Goal: Task Accomplishment & Management: Complete application form

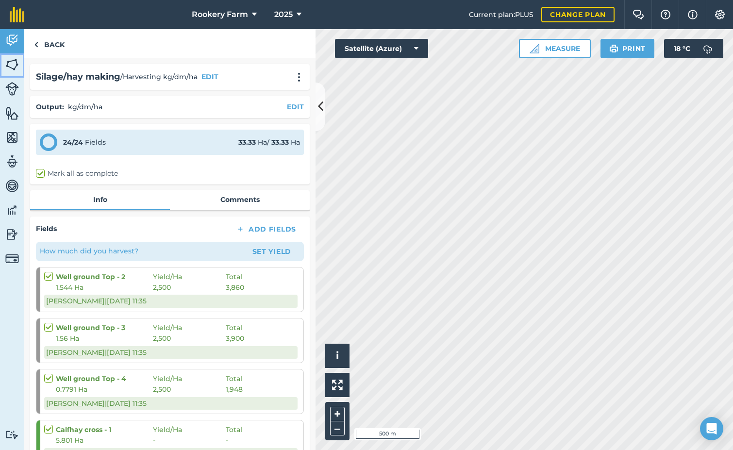
drag, startPoint x: 18, startPoint y: 64, endPoint x: 13, endPoint y: 65, distance: 5.4
click at [18, 64] on img at bounding box center [12, 64] width 14 height 15
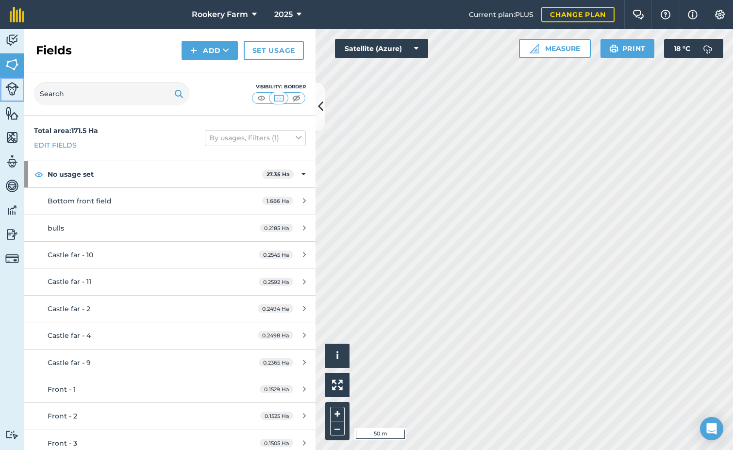
click at [13, 91] on img at bounding box center [12, 89] width 14 height 14
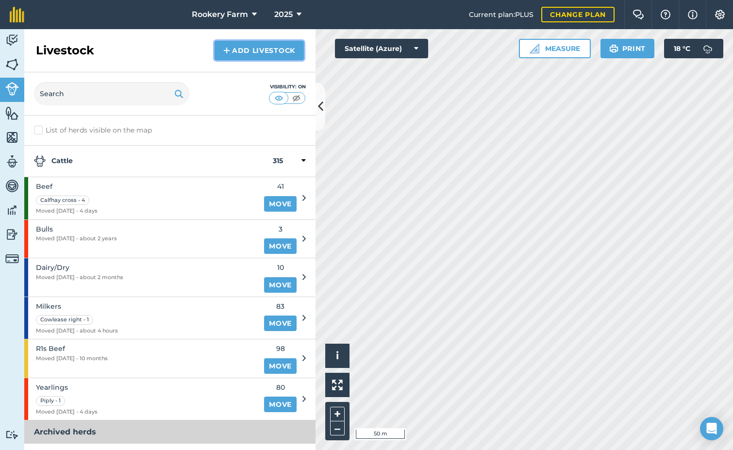
click at [263, 46] on link "Add Livestock" at bounding box center [258, 50] width 89 height 19
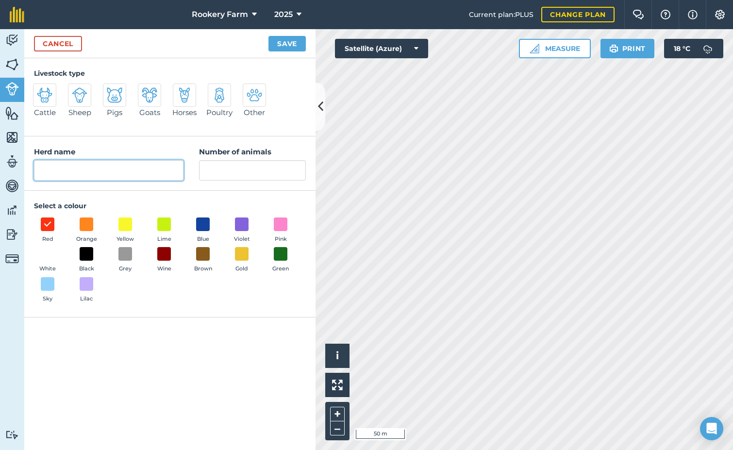
click at [98, 172] on input "Herd name" at bounding box center [108, 170] width 149 height 20
type input "Bulling heifers"
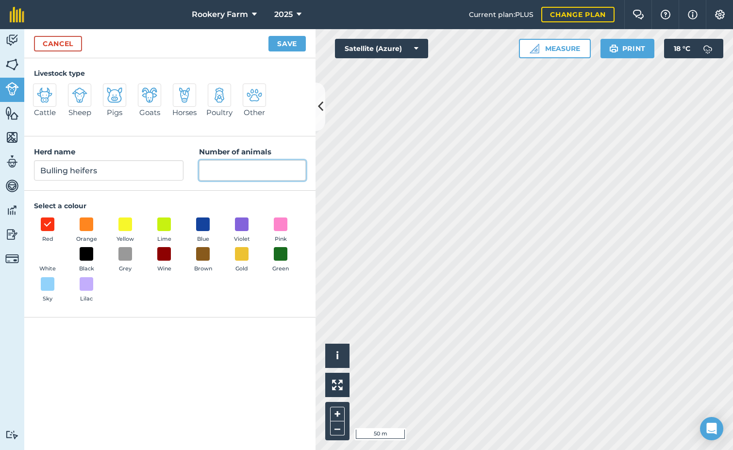
click at [241, 172] on input "Number of animals" at bounding box center [252, 170] width 107 height 20
type input "15"
click at [207, 222] on span at bounding box center [203, 223] width 15 height 15
click at [282, 42] on button "Save" at bounding box center [286, 44] width 37 height 16
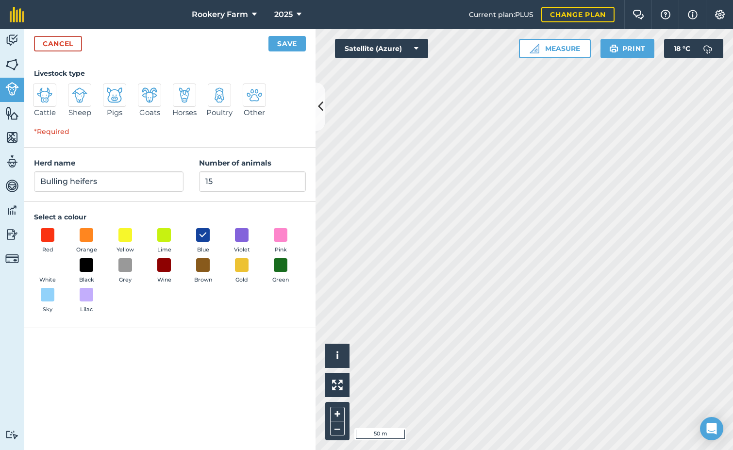
click at [49, 98] on img at bounding box center [45, 95] width 16 height 16
click at [40, 90] on input "Cattle" at bounding box center [37, 86] width 6 height 6
radio input "true"
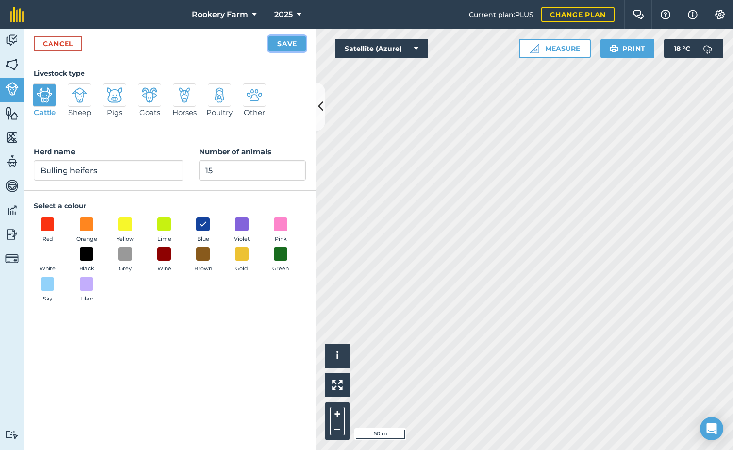
click at [292, 46] on button "Save" at bounding box center [286, 44] width 37 height 16
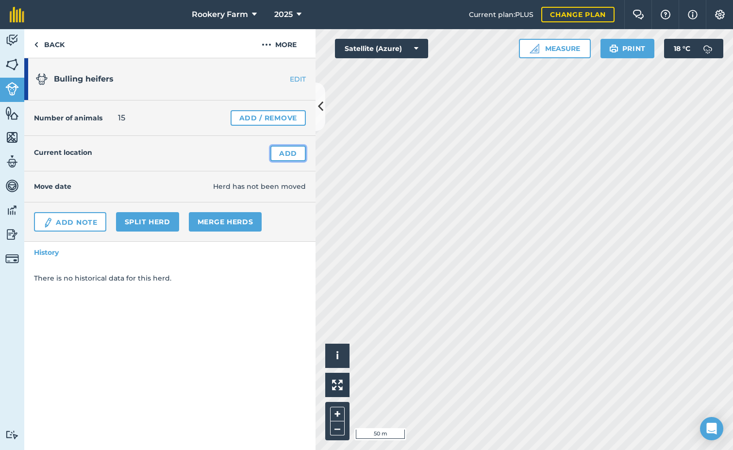
click at [289, 152] on link "Add" at bounding box center [287, 154] width 35 height 16
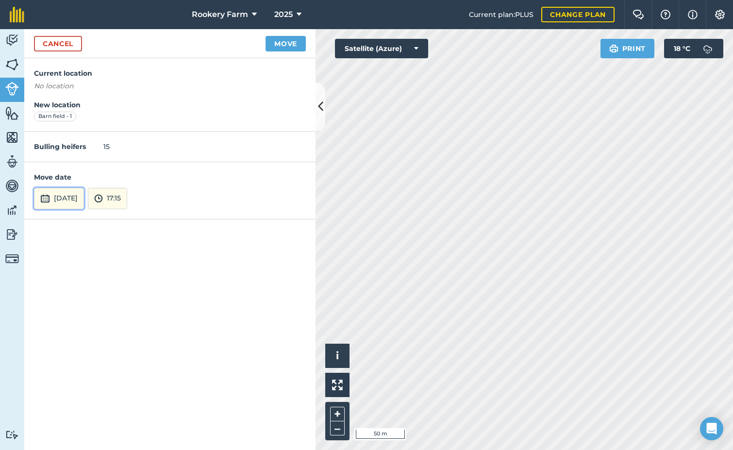
click at [84, 194] on button "[DATE]" at bounding box center [59, 198] width 50 height 21
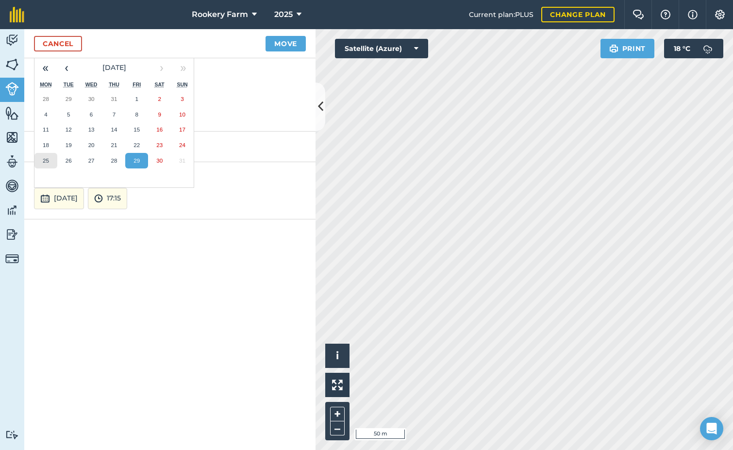
click at [52, 158] on button "25" at bounding box center [45, 161] width 23 height 16
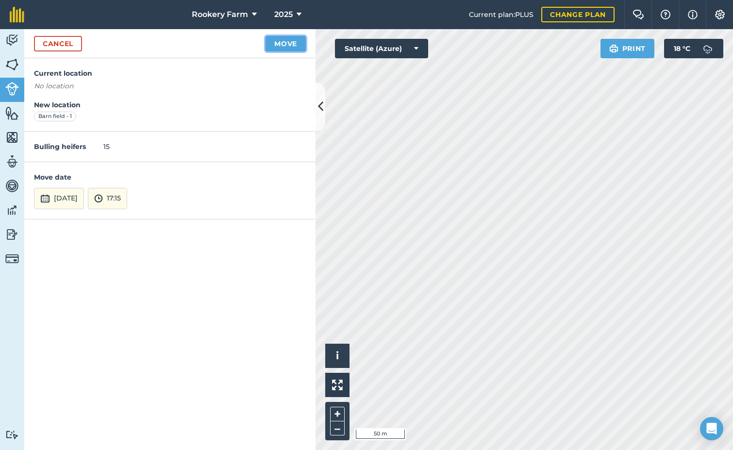
click at [282, 40] on button "Move" at bounding box center [285, 44] width 40 height 16
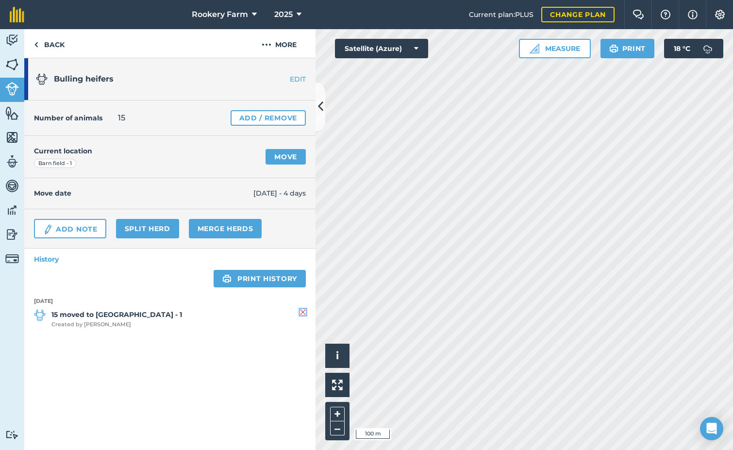
click at [302, 314] on img at bounding box center [303, 312] width 6 height 12
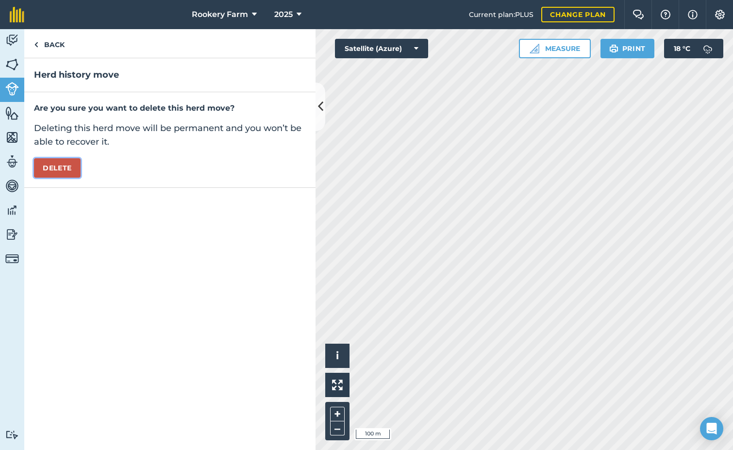
click at [56, 167] on button "Delete" at bounding box center [57, 167] width 47 height 19
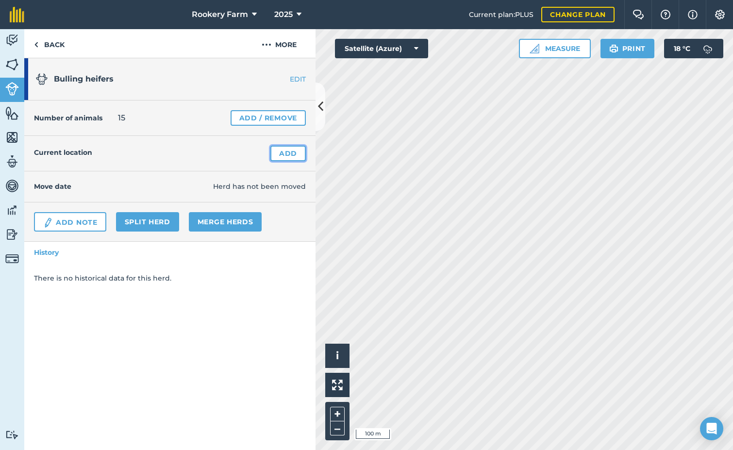
click at [287, 151] on link "Add" at bounding box center [287, 154] width 35 height 16
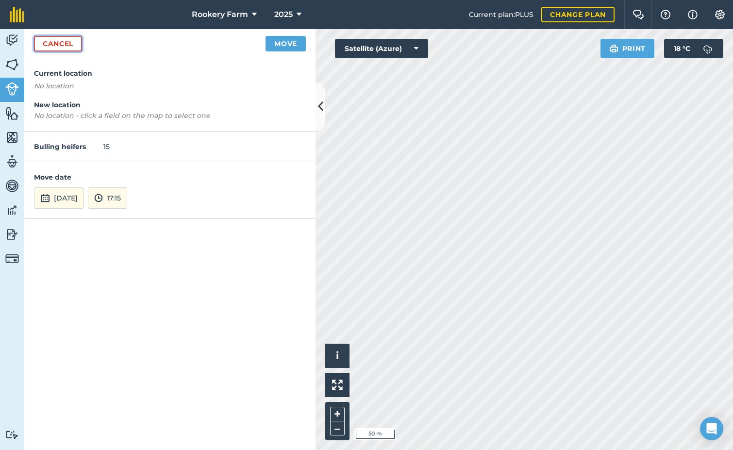
click at [67, 46] on link "Cancel" at bounding box center [58, 44] width 48 height 16
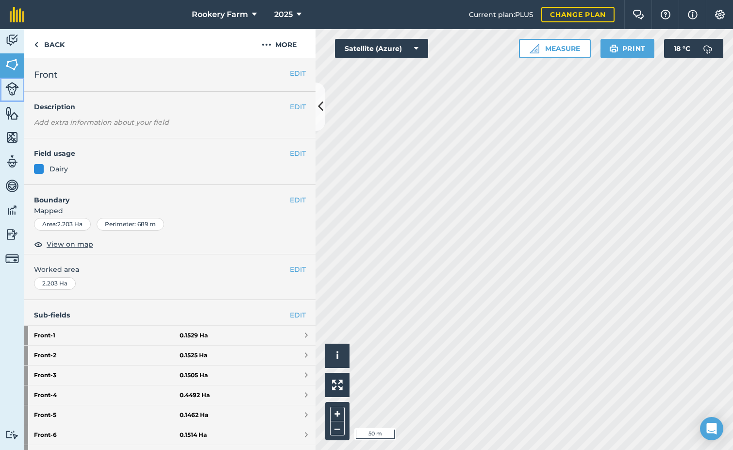
click at [12, 89] on img at bounding box center [12, 89] width 14 height 14
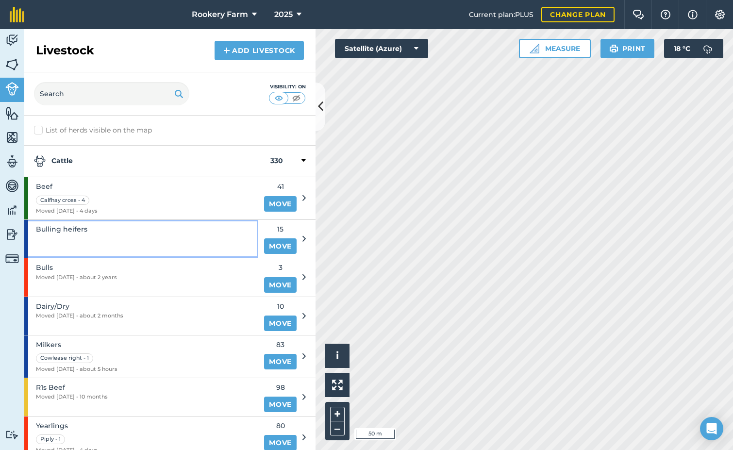
click at [99, 232] on div "Bulling heifers" at bounding box center [141, 239] width 234 height 38
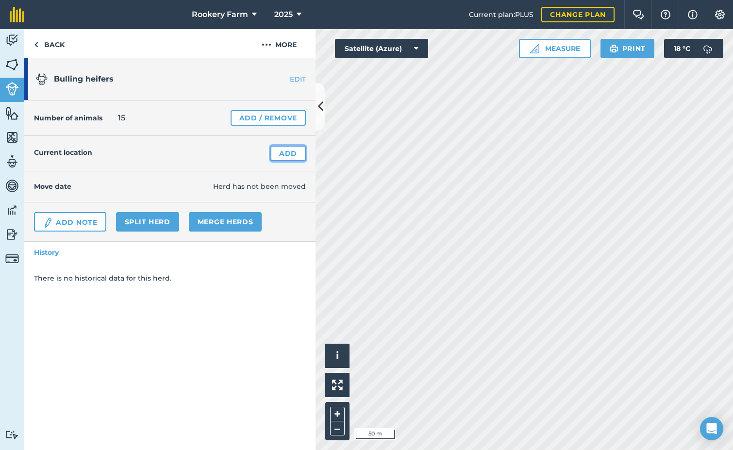
click at [284, 155] on link "Add" at bounding box center [287, 154] width 35 height 16
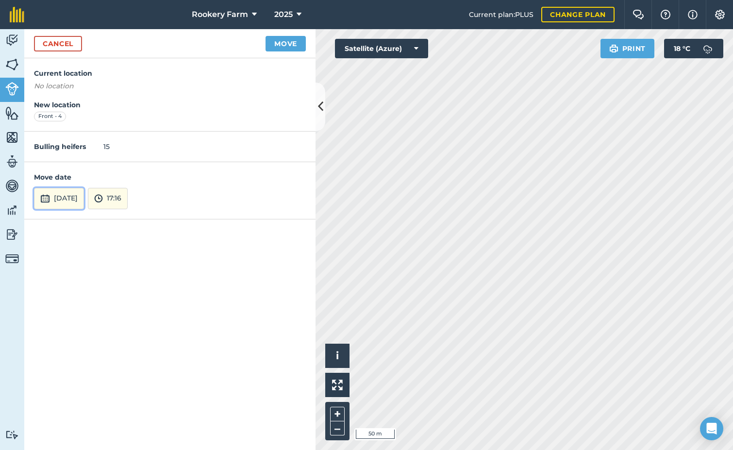
click at [84, 197] on button "[DATE]" at bounding box center [59, 198] width 50 height 21
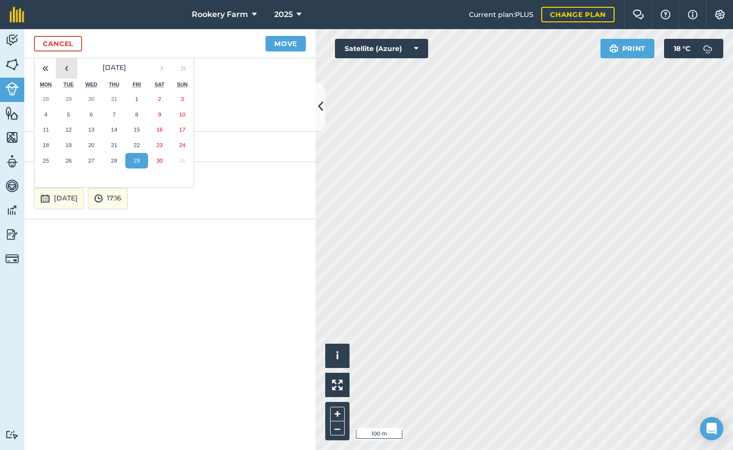
click at [69, 72] on button "‹" at bounding box center [66, 67] width 21 height 21
click at [93, 145] on abbr "23" at bounding box center [91, 145] width 6 height 6
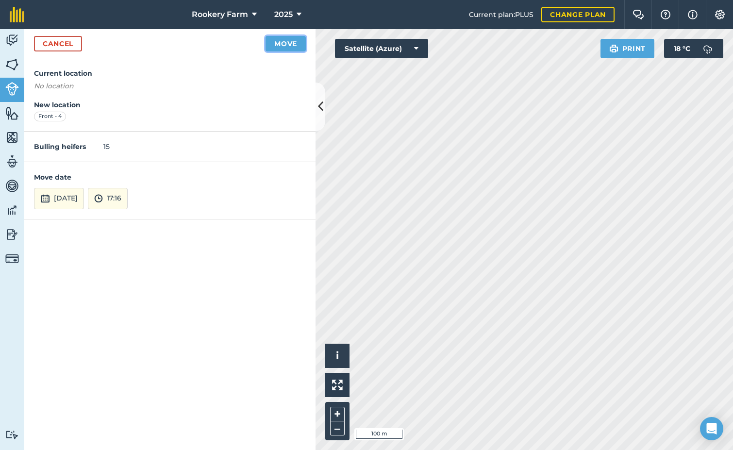
click at [284, 46] on button "Move" at bounding box center [285, 44] width 40 height 16
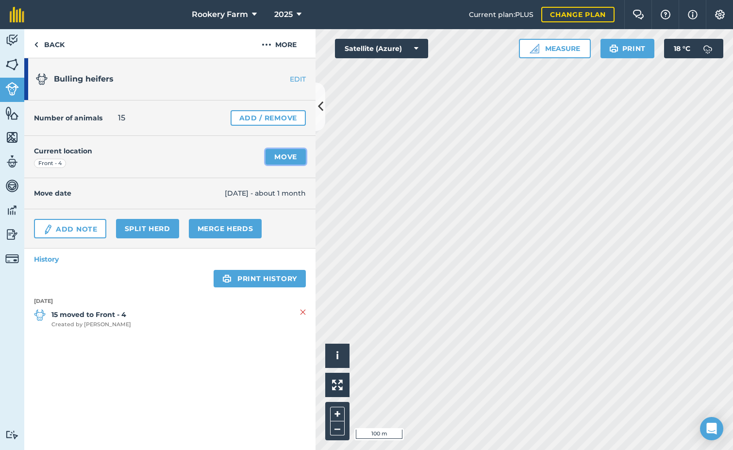
click at [292, 157] on link "Move" at bounding box center [285, 157] width 40 height 16
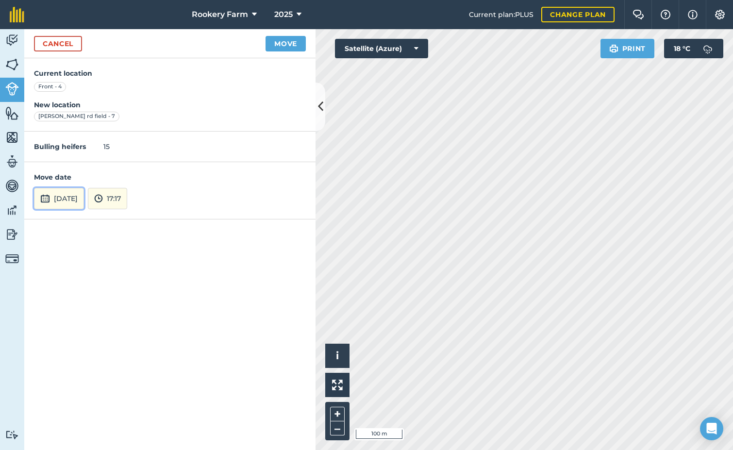
click at [84, 198] on button "[DATE]" at bounding box center [59, 198] width 50 height 21
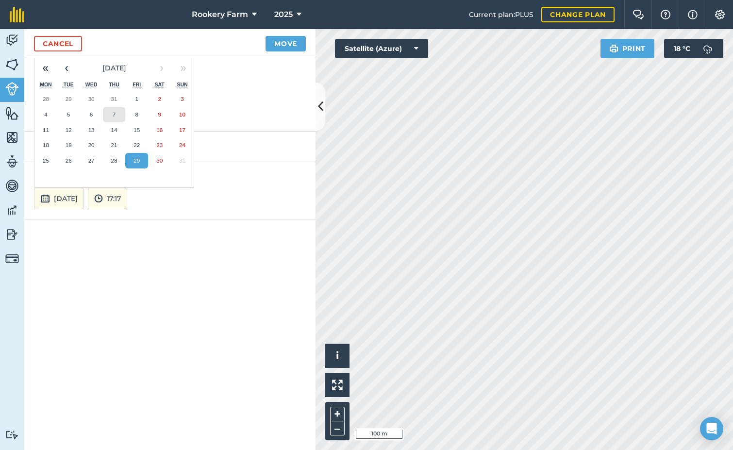
click at [114, 114] on abbr "7" at bounding box center [114, 114] width 3 height 6
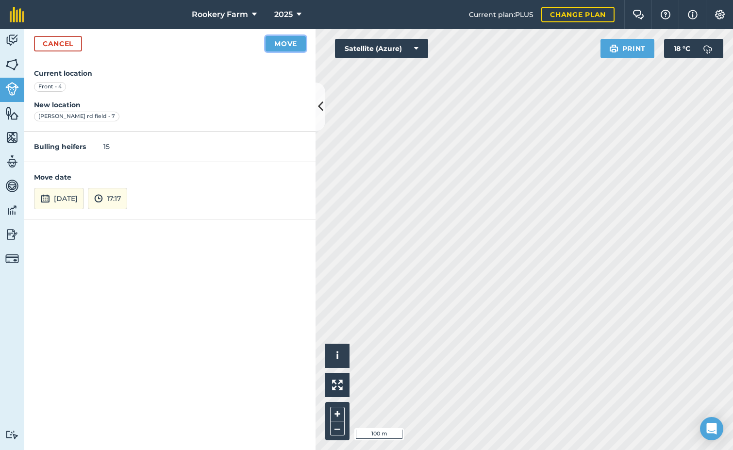
click at [292, 42] on button "Move" at bounding box center [285, 44] width 40 height 16
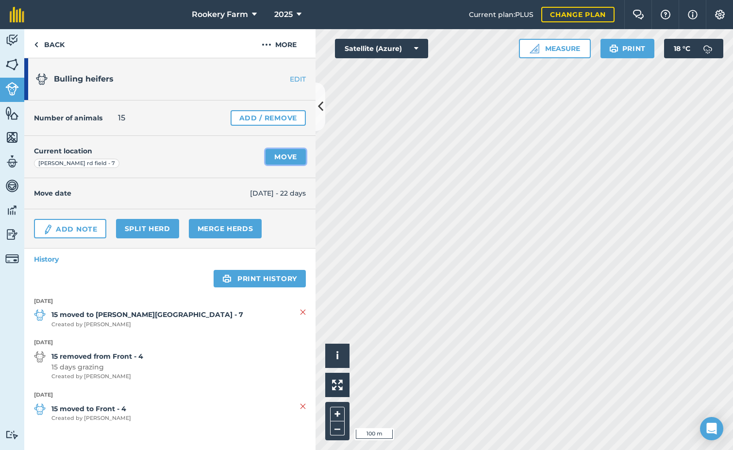
click at [278, 158] on link "Move" at bounding box center [285, 157] width 40 height 16
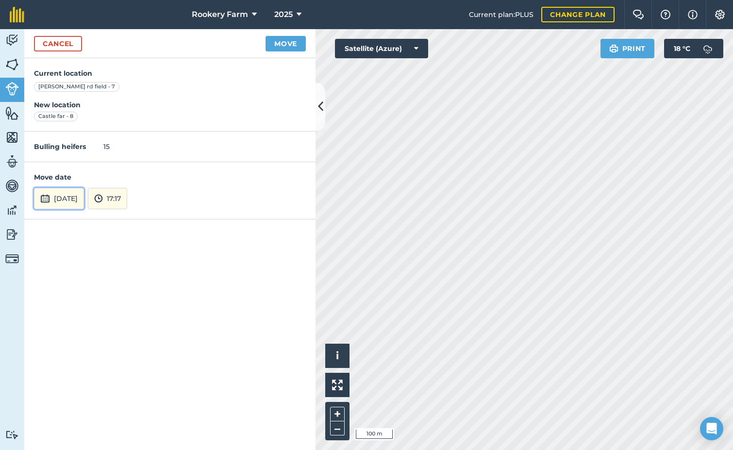
click at [83, 191] on button "[DATE]" at bounding box center [59, 198] width 50 height 21
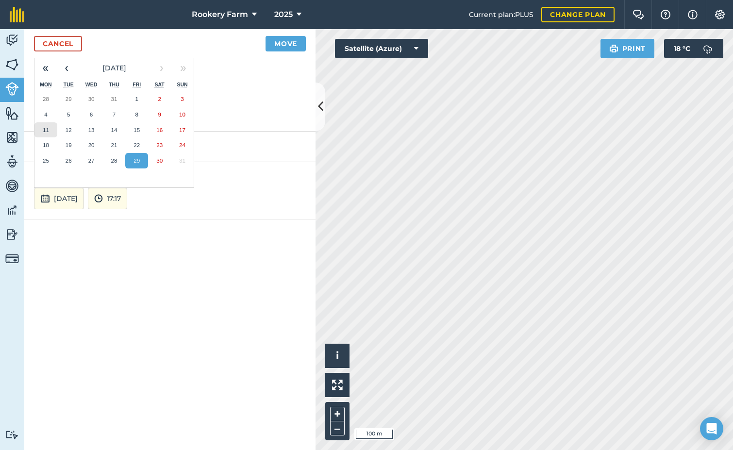
click at [48, 129] on abbr "11" at bounding box center [46, 130] width 6 height 6
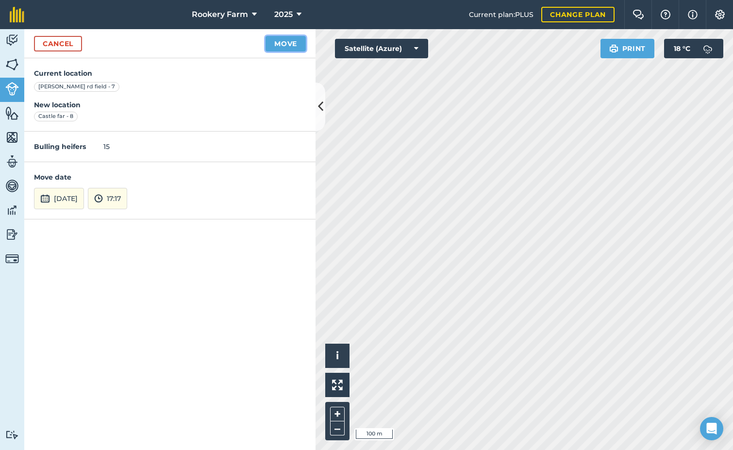
click at [298, 43] on button "Move" at bounding box center [285, 44] width 40 height 16
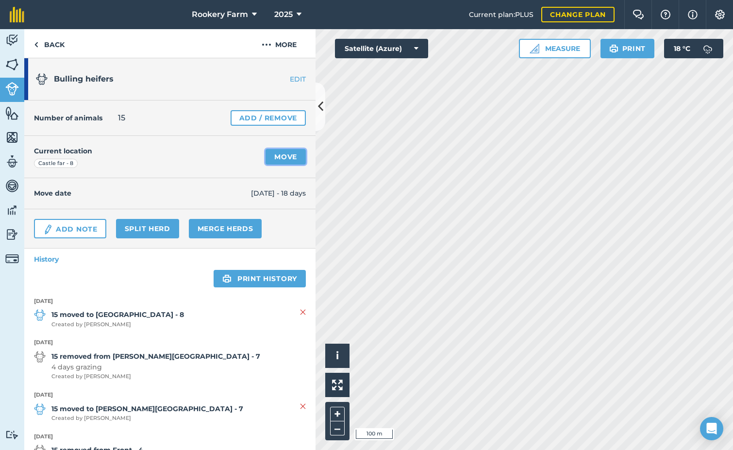
click at [277, 154] on link "Move" at bounding box center [285, 157] width 40 height 16
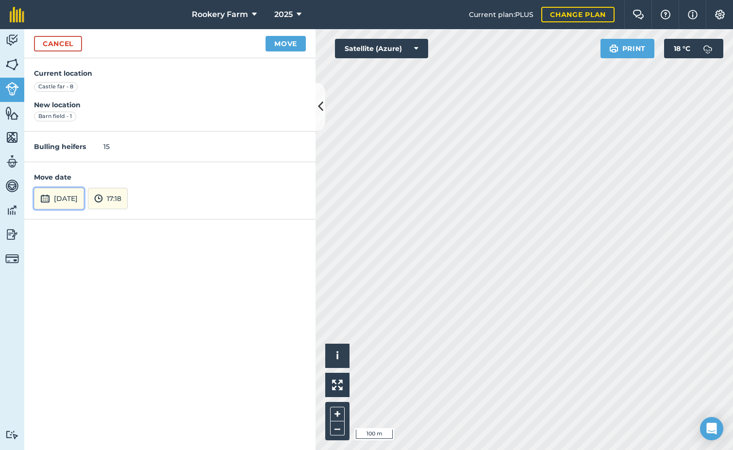
click at [84, 194] on button "[DATE]" at bounding box center [59, 198] width 50 height 21
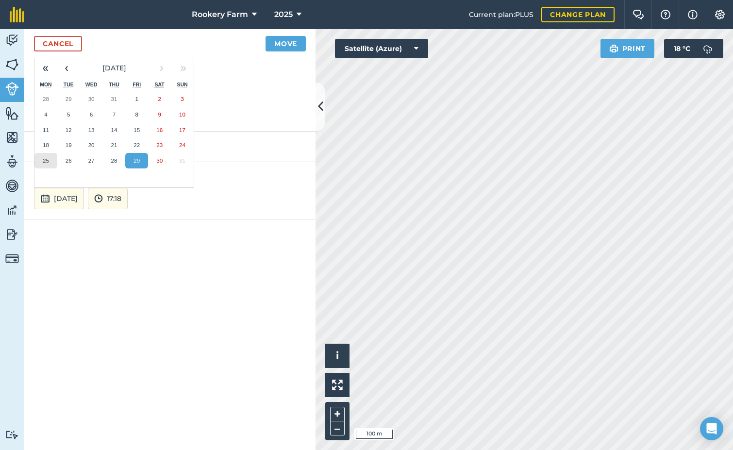
click at [48, 161] on abbr "25" at bounding box center [46, 160] width 6 height 6
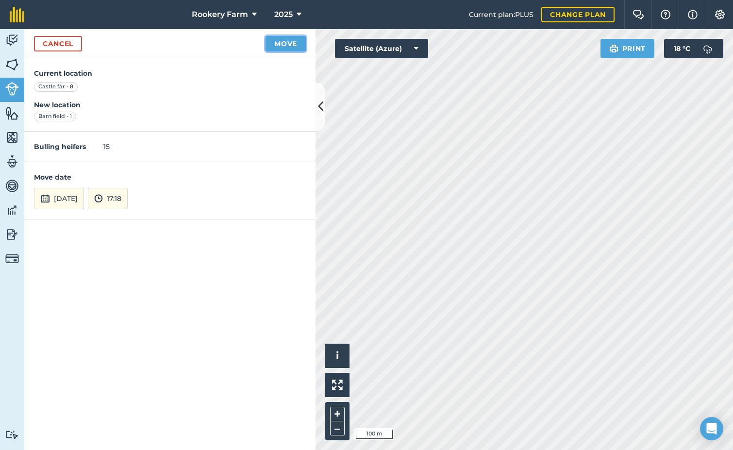
click at [290, 46] on button "Move" at bounding box center [285, 44] width 40 height 16
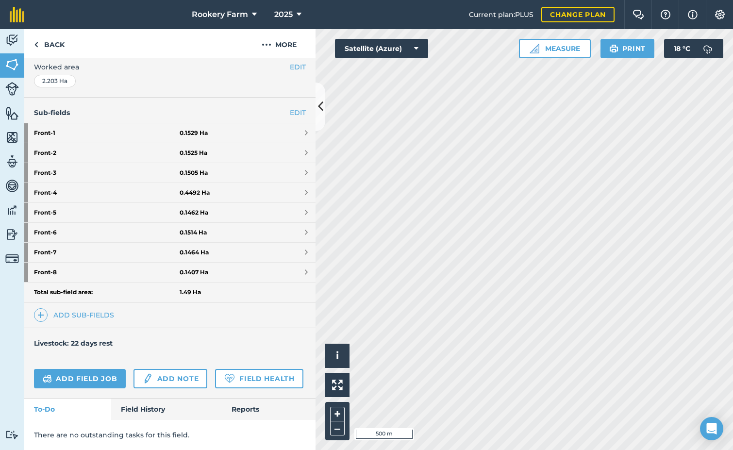
scroll to position [230, 0]
click at [100, 369] on link "Add field job" at bounding box center [80, 378] width 92 height 19
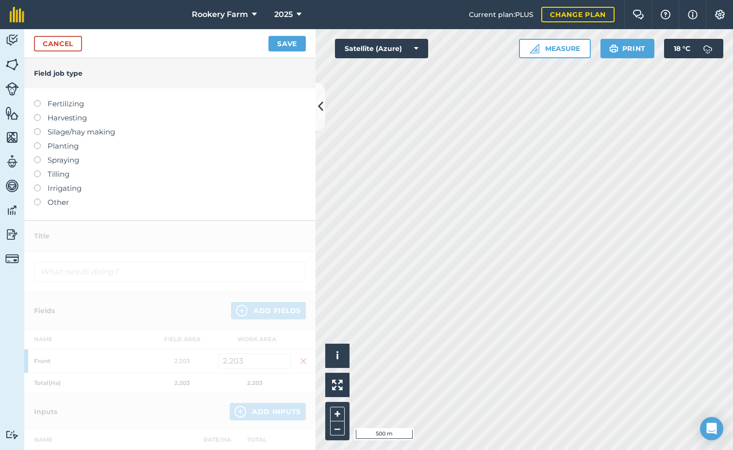
click at [38, 114] on label at bounding box center [41, 114] width 14 height 0
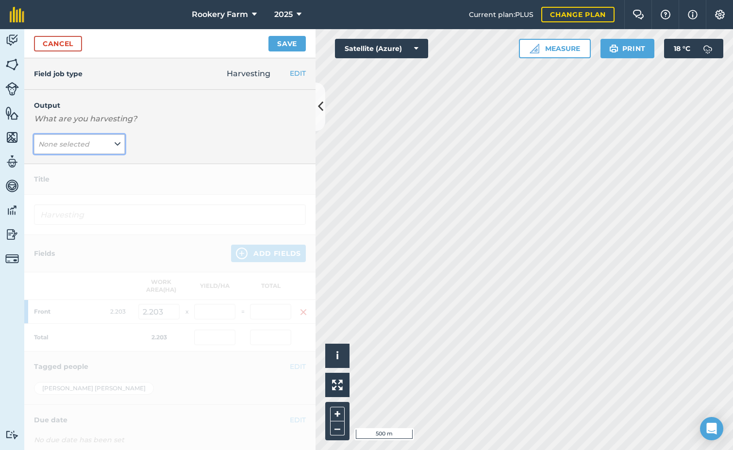
click at [119, 143] on button "None selected" at bounding box center [79, 143] width 91 height 19
click at [84, 163] on button "kg/dm/ha ( kg )" at bounding box center [79, 163] width 91 height 18
type input "Harvesting kg/dm/ha"
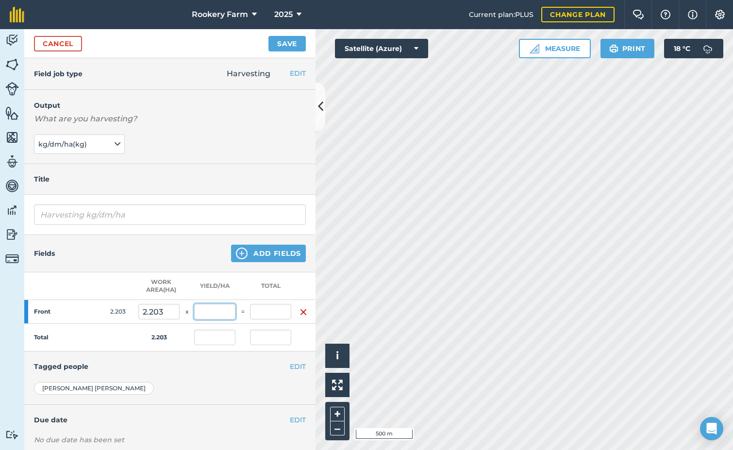
click at [210, 308] on input "text" at bounding box center [214, 312] width 41 height 16
type input "2,000"
type input "4,406"
type input "2,000"
type input "4,406"
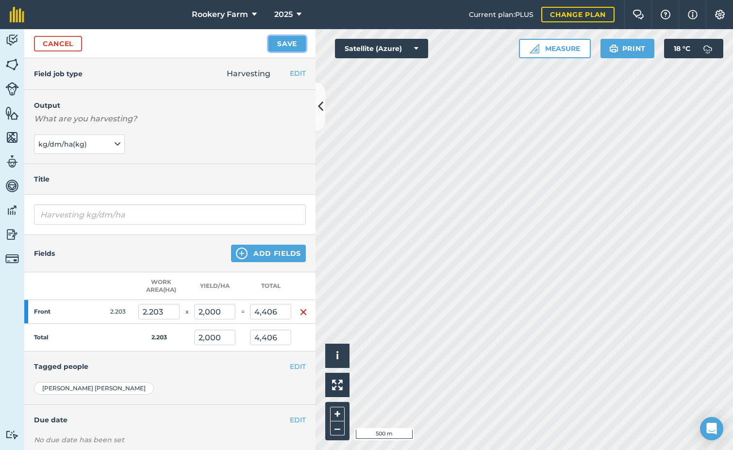
click at [294, 44] on button "Save" at bounding box center [286, 44] width 37 height 16
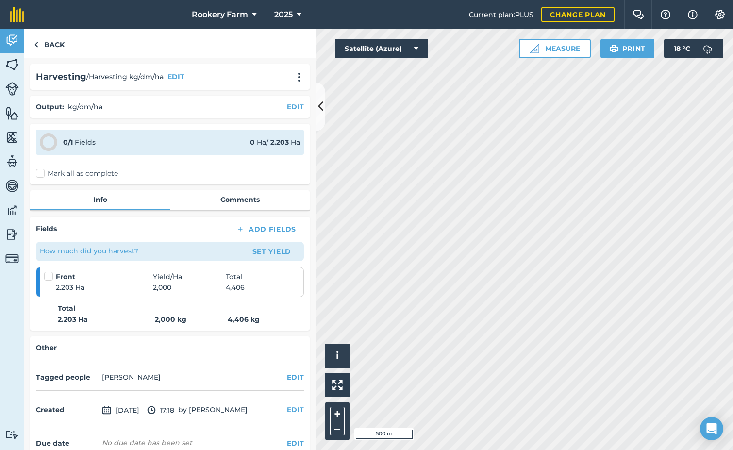
click at [41, 176] on label "Mark all as complete" at bounding box center [77, 173] width 82 height 10
click at [41, 175] on input "Mark all as complete" at bounding box center [39, 171] width 6 height 6
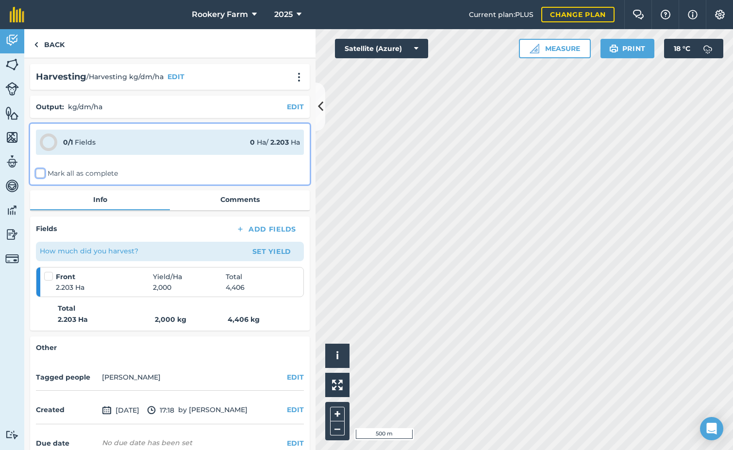
checkbox input "false"
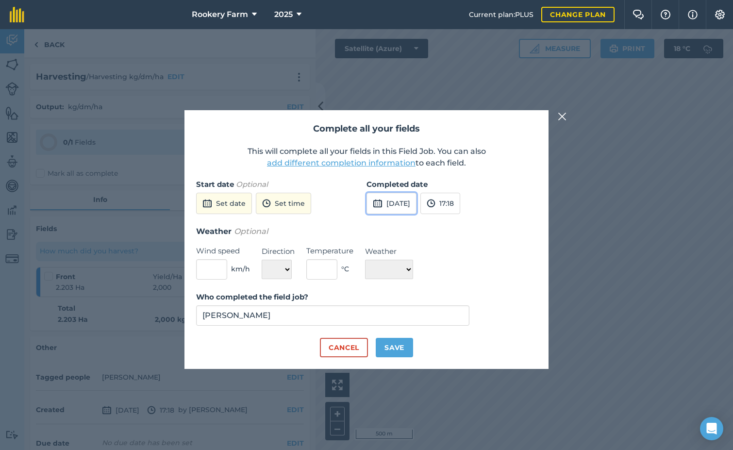
click at [381, 207] on img at bounding box center [378, 204] width 10 height 12
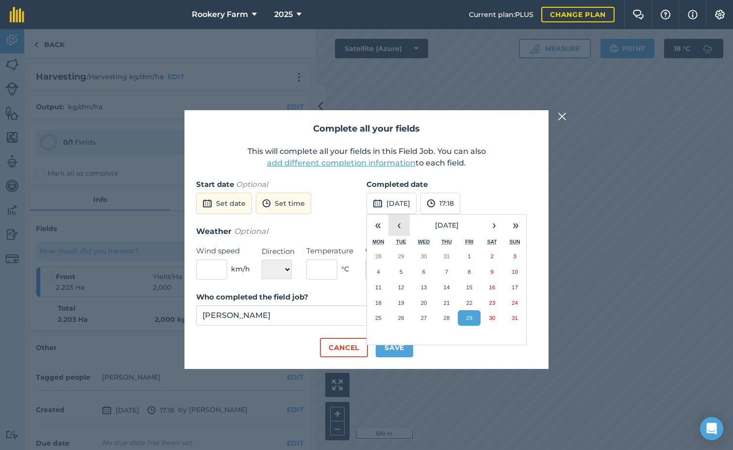
click at [399, 226] on button "‹" at bounding box center [398, 224] width 21 height 21
click at [354, 352] on button "Cancel" at bounding box center [344, 347] width 48 height 19
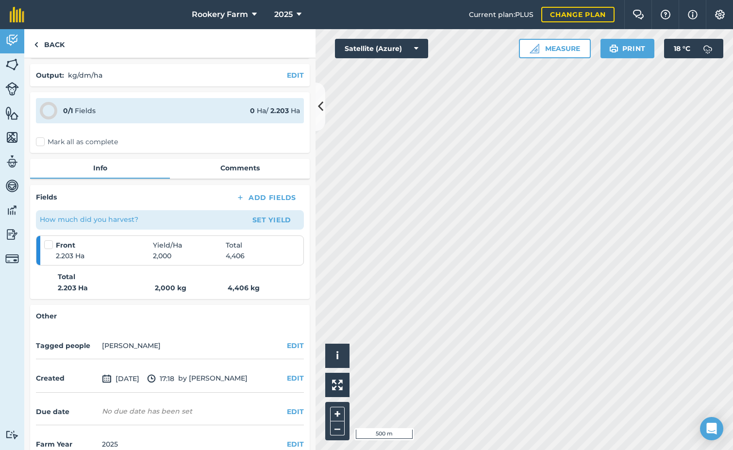
scroll to position [51, 0]
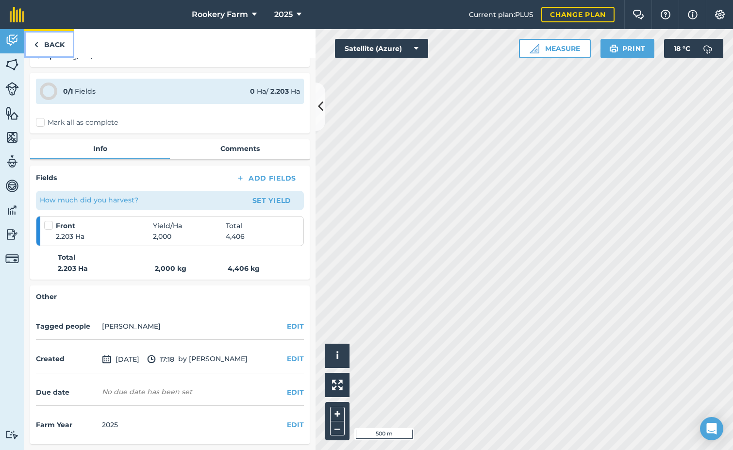
click at [58, 41] on link "Back" at bounding box center [49, 43] width 50 height 29
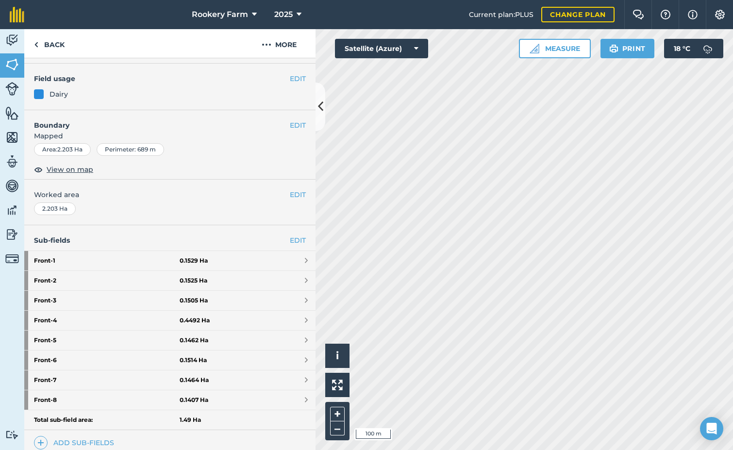
scroll to position [238, 0]
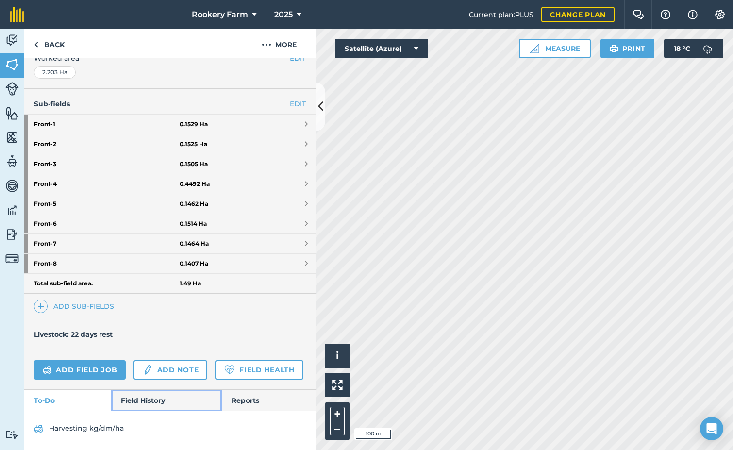
click at [145, 399] on link "Field History" at bounding box center [166, 400] width 110 height 21
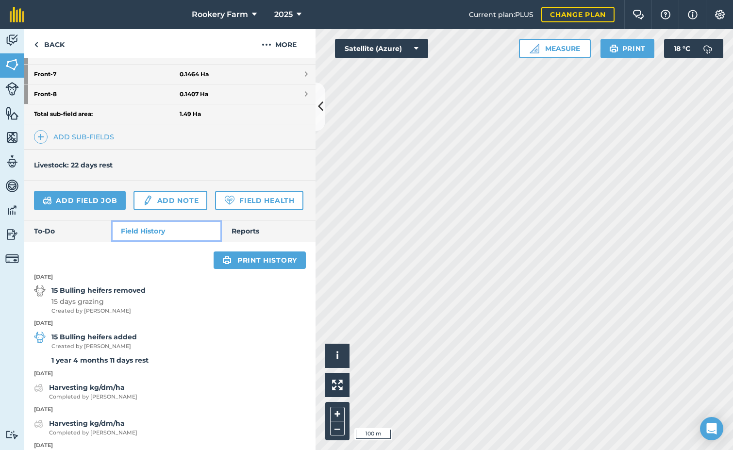
scroll to position [384, 0]
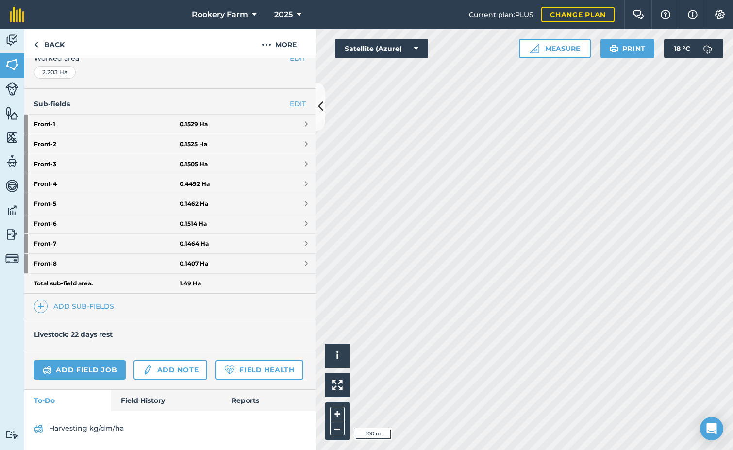
scroll to position [238, 0]
click at [87, 360] on link "Add field job" at bounding box center [80, 369] width 92 height 19
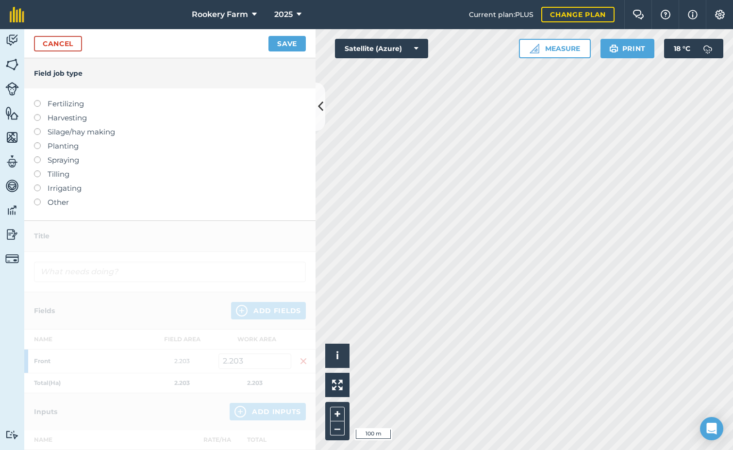
click at [39, 114] on label at bounding box center [41, 114] width 14 height 0
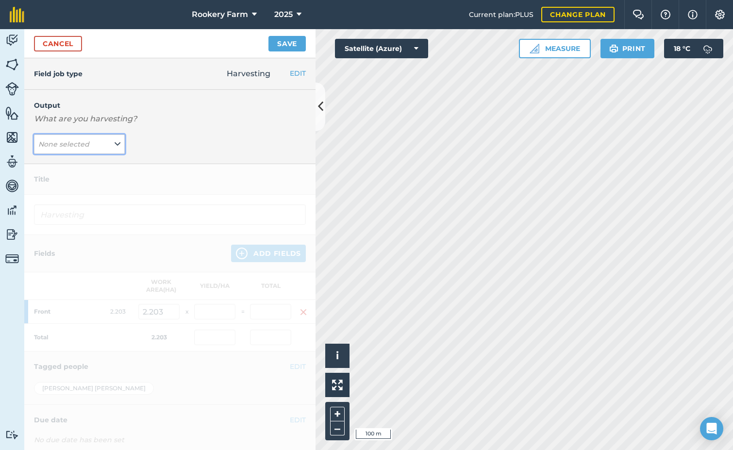
drag, startPoint x: 116, startPoint y: 143, endPoint x: 95, endPoint y: 150, distance: 22.6
click at [115, 144] on icon at bounding box center [118, 144] width 6 height 11
click at [93, 162] on button "kg/dm/ha ( kg )" at bounding box center [79, 163] width 91 height 18
type input "Harvesting kg/dm/ha"
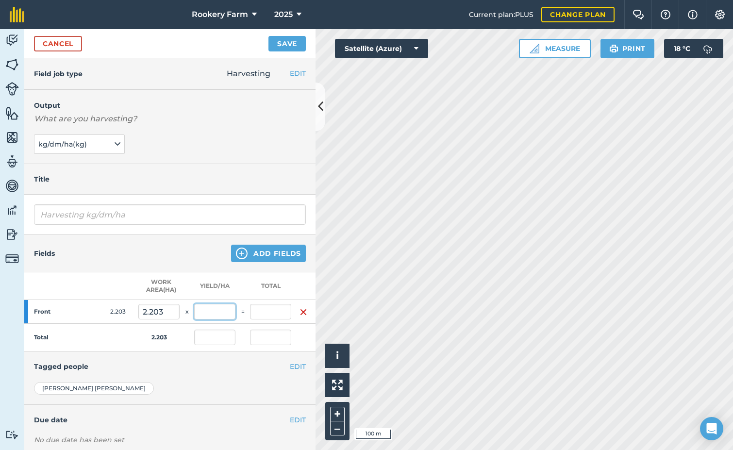
click at [214, 309] on input "text" at bounding box center [214, 312] width 41 height 16
type input "2,000"
type input "4,406"
type input "2,000"
type input "4,406"
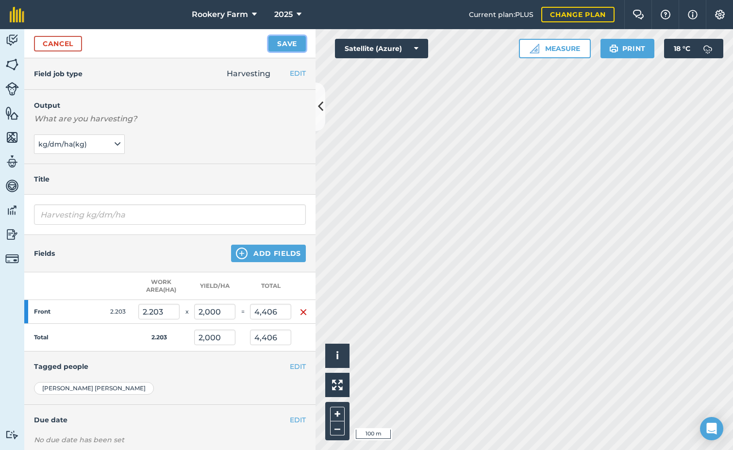
click at [285, 44] on button "Save" at bounding box center [286, 44] width 37 height 16
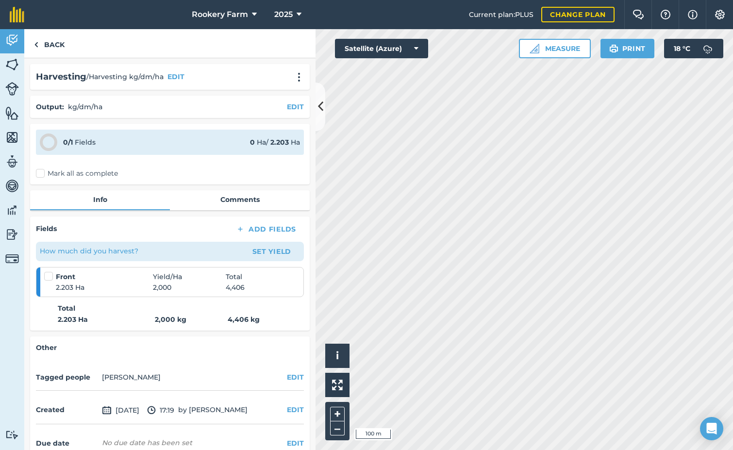
click at [41, 173] on label "Mark all as complete" at bounding box center [77, 173] width 82 height 10
click at [41, 173] on input "Mark all as complete" at bounding box center [39, 171] width 6 height 6
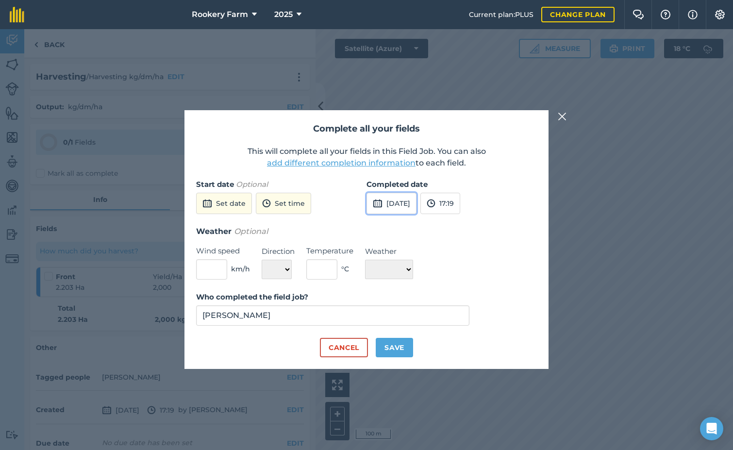
click at [411, 205] on button "[DATE]" at bounding box center [391, 203] width 50 height 21
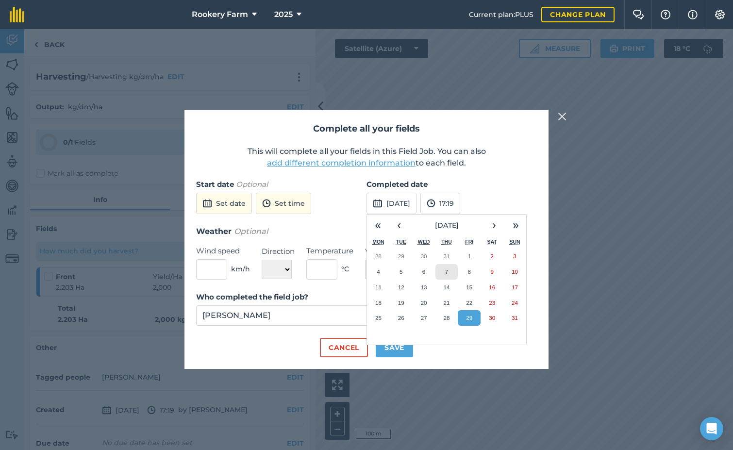
click at [446, 273] on abbr "7" at bounding box center [446, 271] width 3 height 6
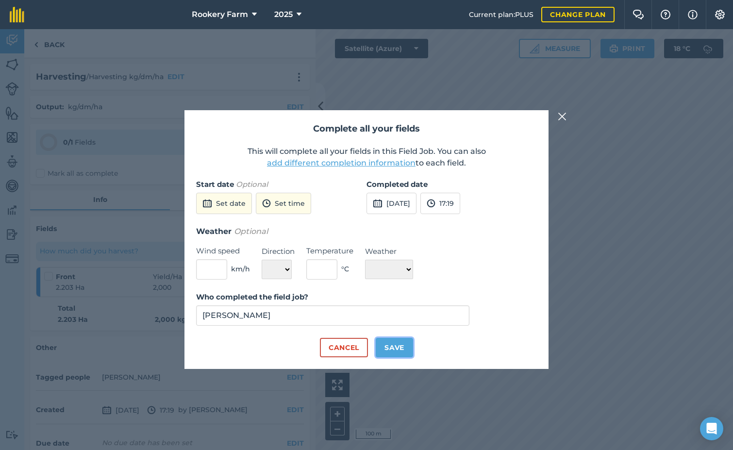
click at [402, 342] on button "Save" at bounding box center [394, 347] width 37 height 19
checkbox input "true"
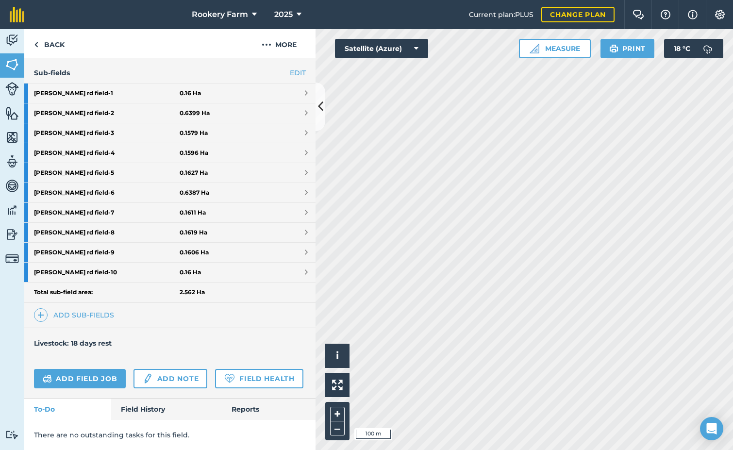
scroll to position [269, 0]
click at [146, 412] on link "Field History" at bounding box center [166, 408] width 110 height 21
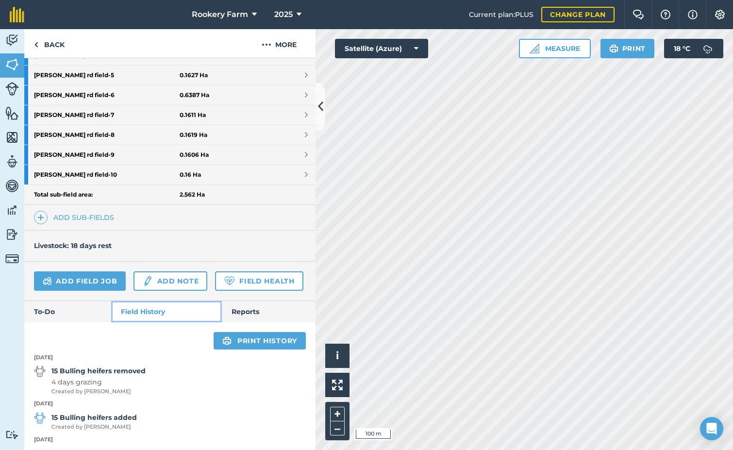
scroll to position [388, 0]
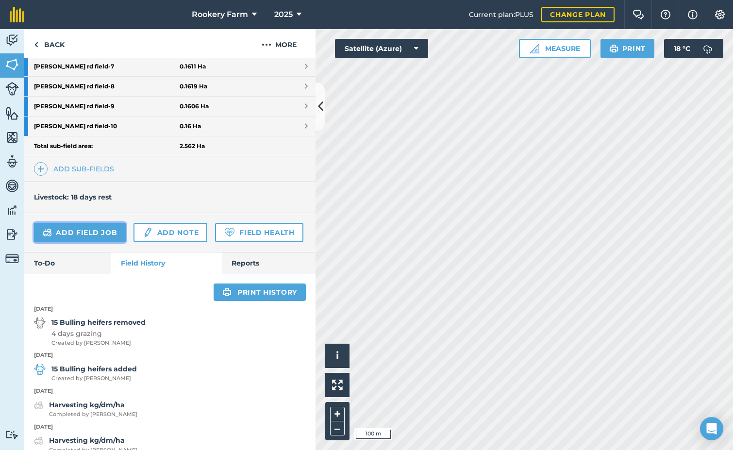
click at [92, 233] on link "Add field job" at bounding box center [80, 232] width 92 height 19
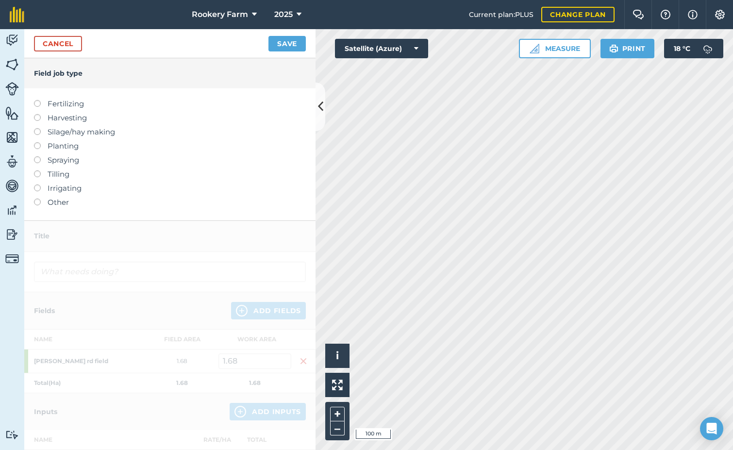
click at [34, 120] on label "Harvesting" at bounding box center [170, 118] width 272 height 12
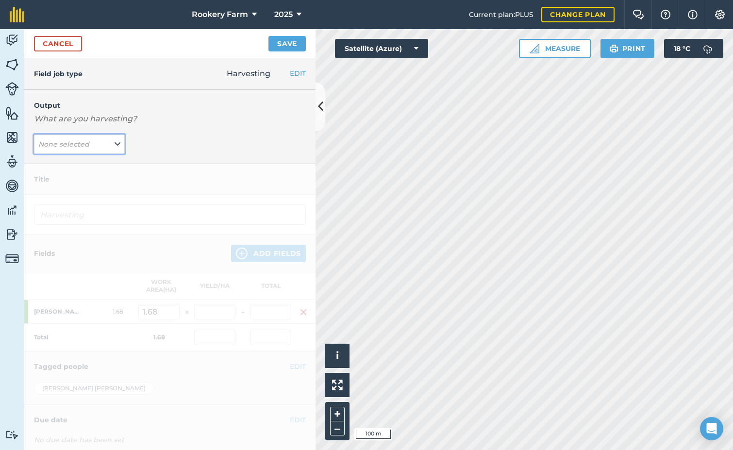
drag, startPoint x: 115, startPoint y: 136, endPoint x: 108, endPoint y: 148, distance: 13.9
click at [115, 137] on button "None selected" at bounding box center [79, 143] width 91 height 19
click at [98, 165] on button "kg/dm/ha ( kg )" at bounding box center [79, 163] width 91 height 18
type input "Harvesting kg/dm/ha"
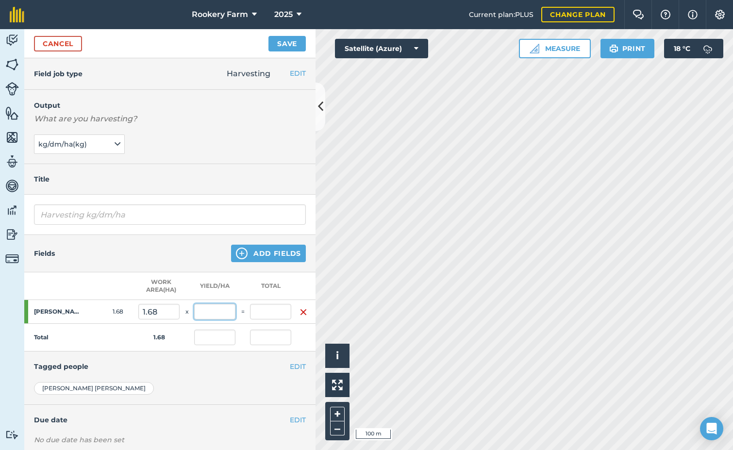
click at [218, 314] on input "text" at bounding box center [214, 312] width 41 height 16
type input "2,000"
type input "3,360"
type input "2,000"
type input "3,360"
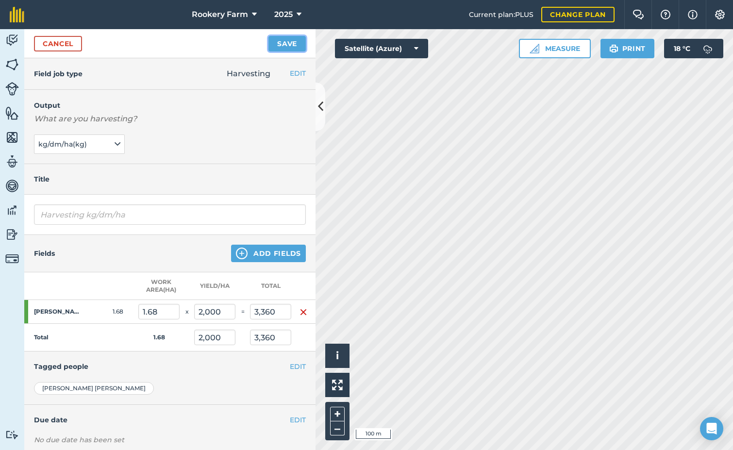
click at [284, 43] on button "Save" at bounding box center [286, 44] width 37 height 16
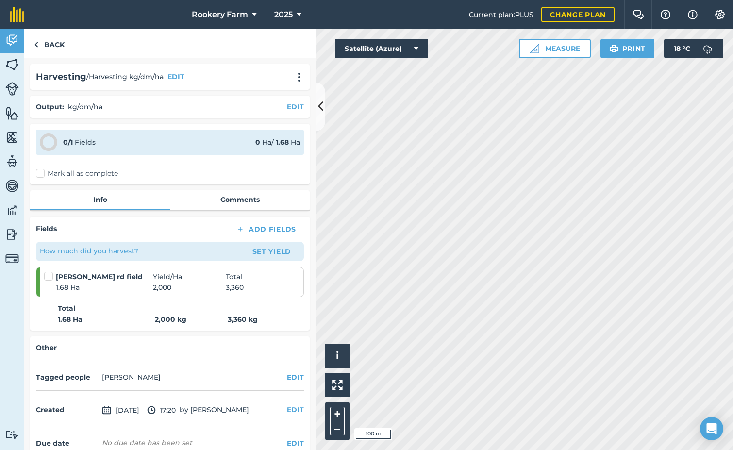
click at [49, 271] on label at bounding box center [50, 271] width 12 height 0
click at [49, 275] on input "checkbox" at bounding box center [47, 274] width 6 height 6
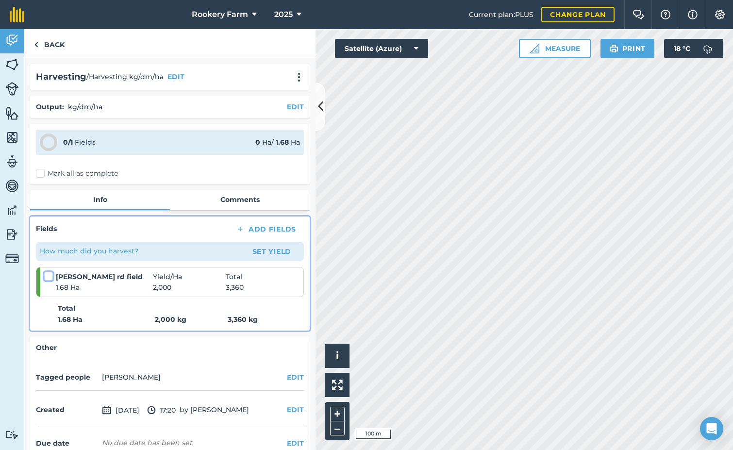
checkbox input "false"
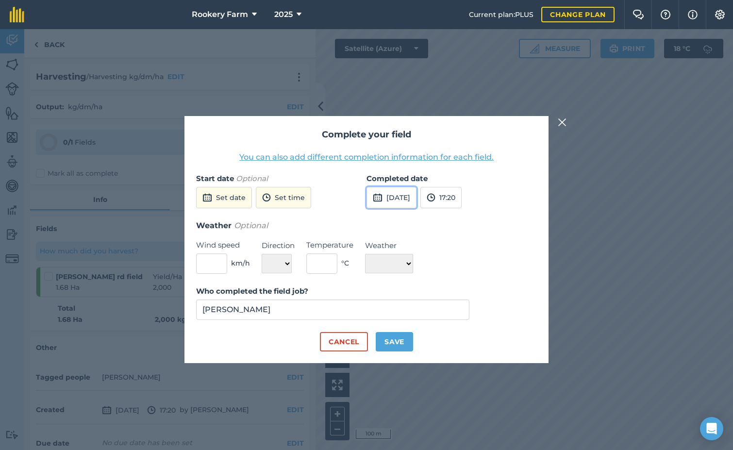
click at [378, 196] on img at bounding box center [378, 198] width 10 height 12
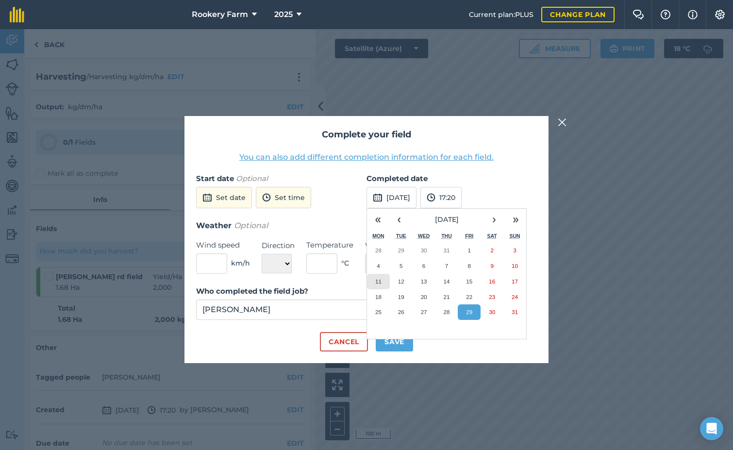
click at [382, 279] on button "11" at bounding box center [378, 282] width 23 height 16
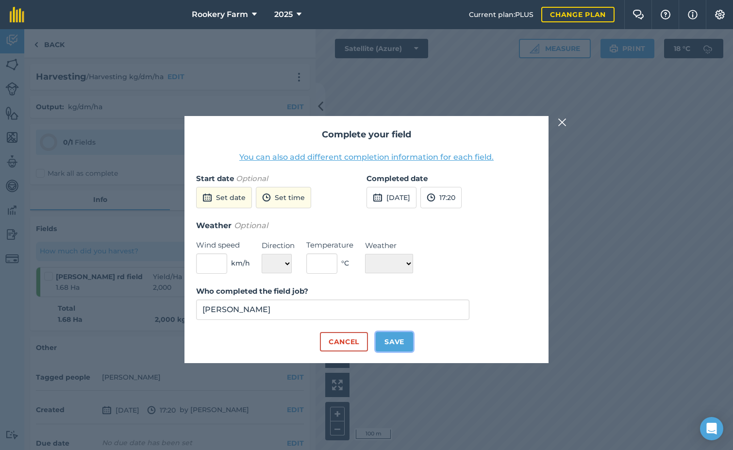
click at [392, 346] on button "Save" at bounding box center [394, 341] width 37 height 19
checkbox input "true"
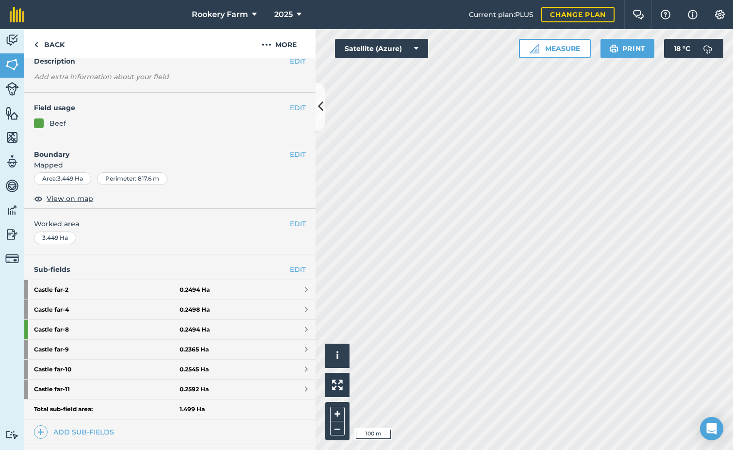
scroll to position [190, 0]
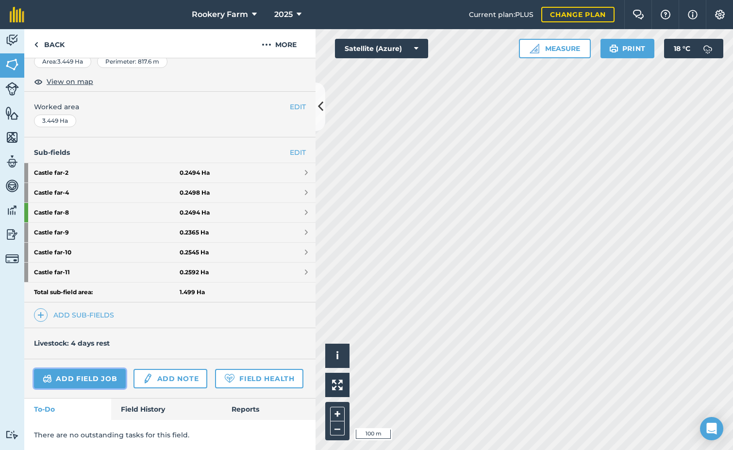
click at [113, 369] on link "Add field job" at bounding box center [80, 378] width 92 height 19
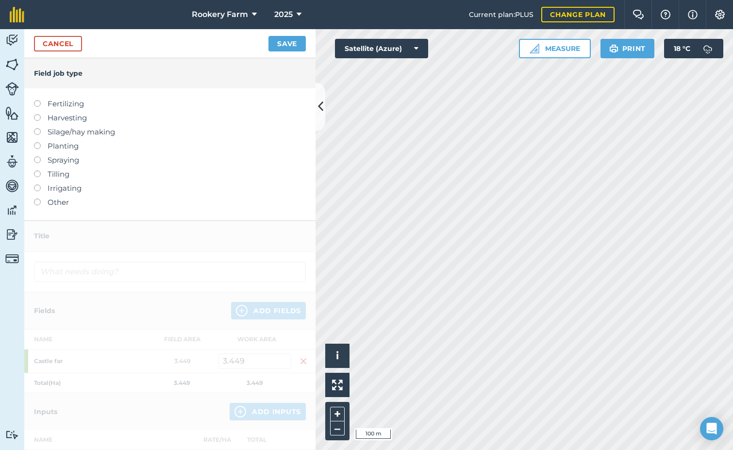
click at [35, 114] on label at bounding box center [41, 114] width 14 height 0
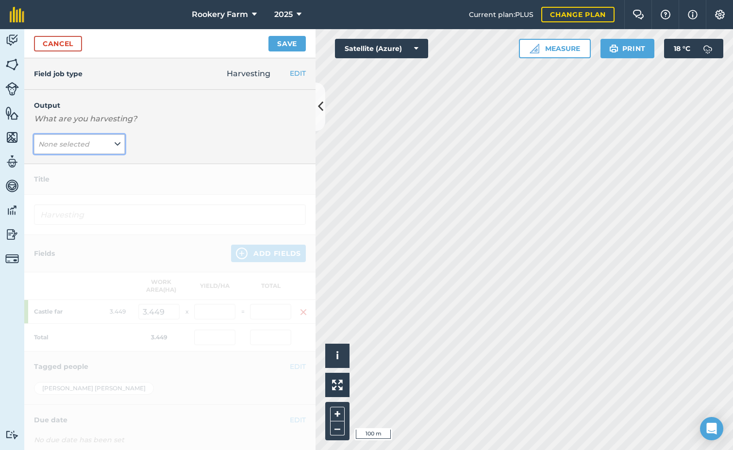
click at [116, 149] on icon at bounding box center [118, 144] width 6 height 11
click at [105, 158] on button "kg/dm/ha ( kg )" at bounding box center [79, 163] width 91 height 18
type input "Harvesting kg/dm/ha"
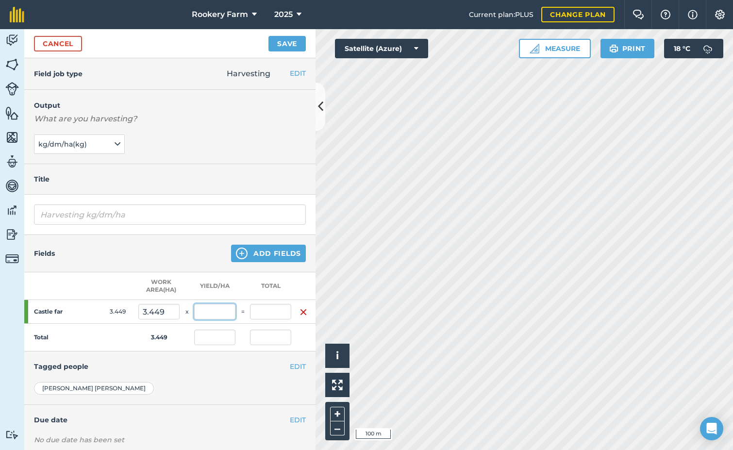
click at [213, 316] on input "text" at bounding box center [214, 312] width 41 height 16
type input "2,000"
type input "6,898"
type input "2,000"
type input "6,898"
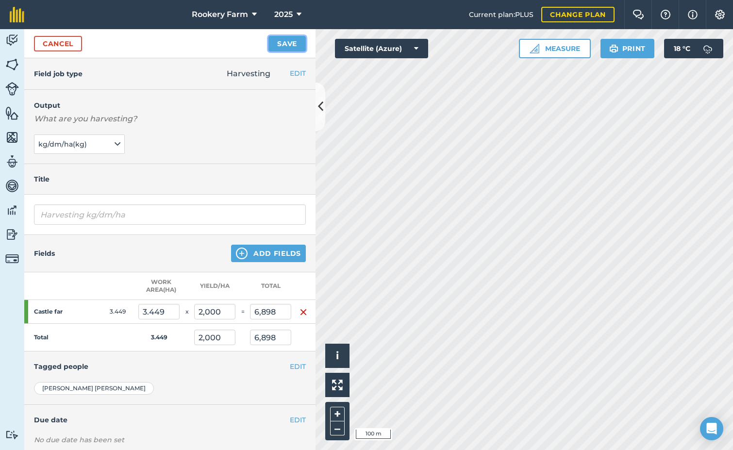
click at [290, 47] on button "Save" at bounding box center [286, 44] width 37 height 16
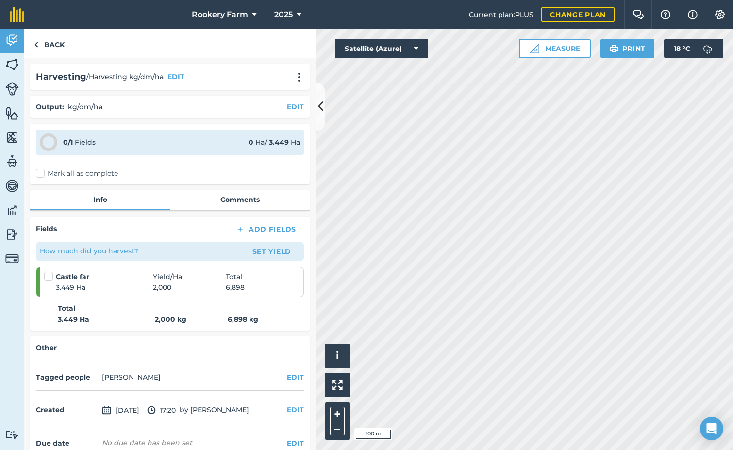
click at [40, 175] on label "Mark all as complete" at bounding box center [77, 173] width 82 height 10
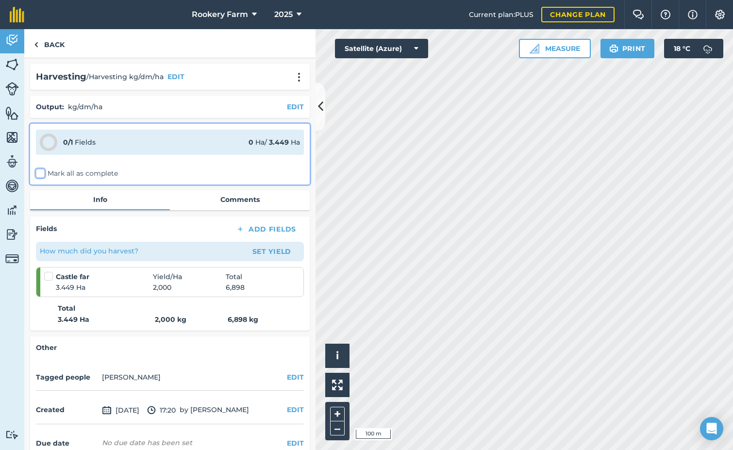
click at [40, 175] on input "Mark all as complete" at bounding box center [39, 171] width 6 height 6
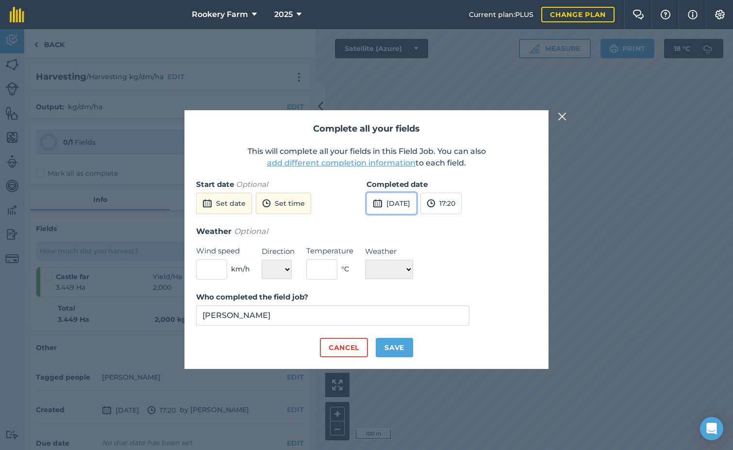
click at [410, 209] on button "[DATE]" at bounding box center [391, 203] width 50 height 21
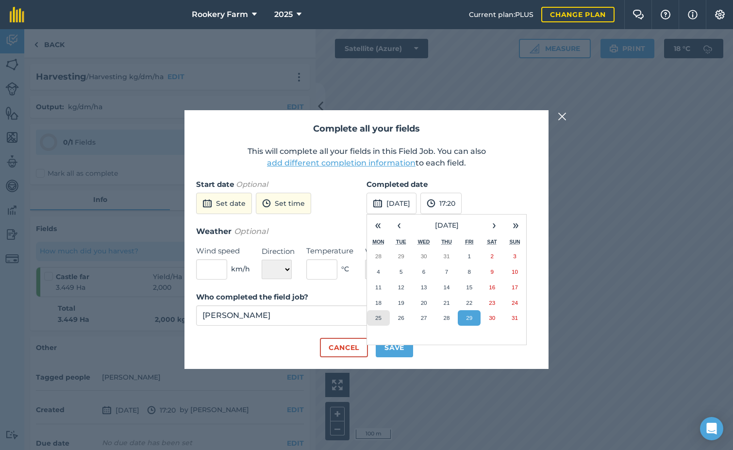
click at [381, 317] on button "25" at bounding box center [378, 318] width 23 height 16
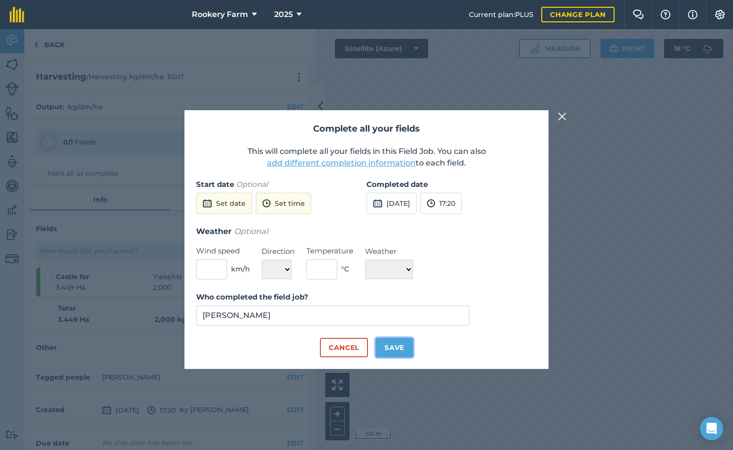
click at [395, 345] on button "Save" at bounding box center [394, 347] width 37 height 19
checkbox input "true"
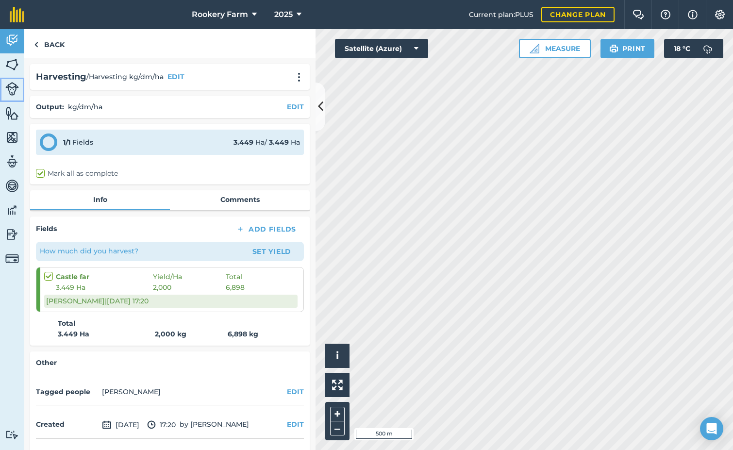
click at [11, 89] on img at bounding box center [12, 89] width 14 height 14
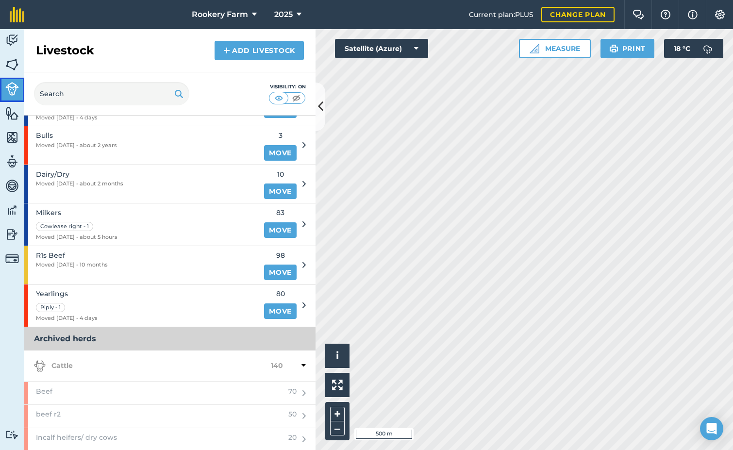
scroll to position [137, 0]
click at [247, 47] on link "Add Livestock" at bounding box center [258, 50] width 89 height 19
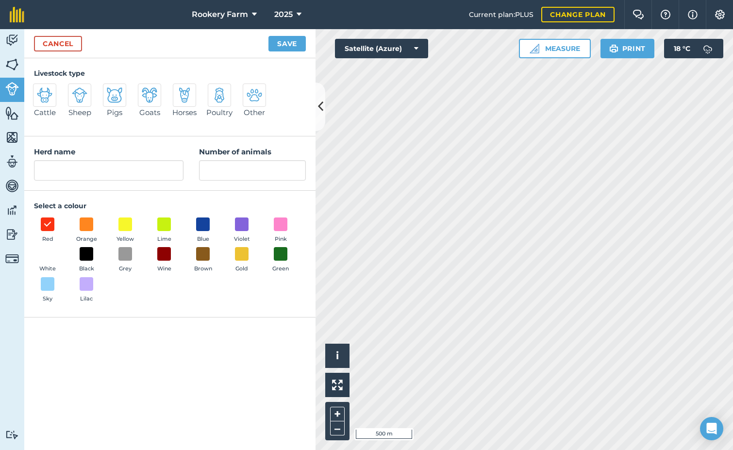
click at [43, 96] on img at bounding box center [45, 95] width 16 height 16
click at [40, 90] on input "Cattle" at bounding box center [37, 86] width 6 height 6
radio input "true"
click at [82, 168] on input "Cattle" at bounding box center [108, 170] width 149 height 20
type input "C"
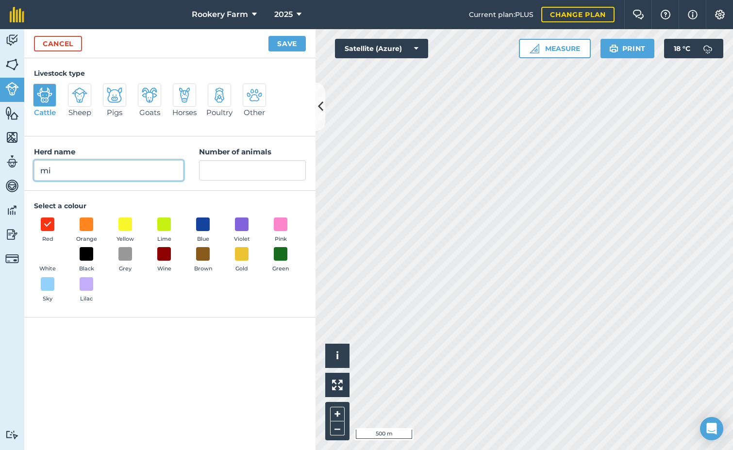
type input "m"
type input "Weaned calves"
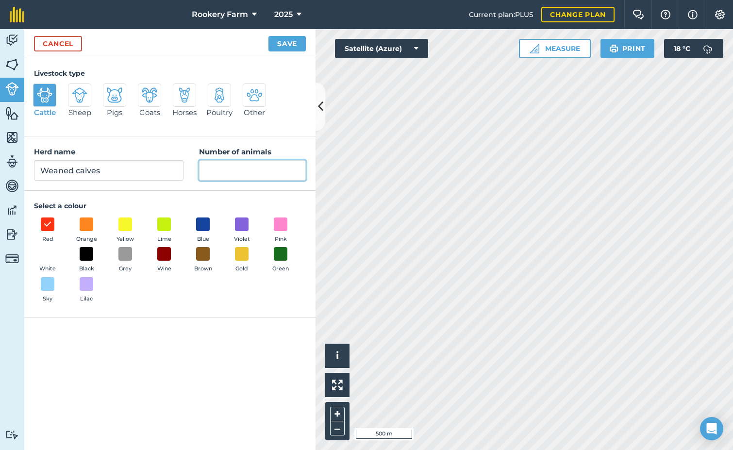
click at [238, 165] on input "Number of animals" at bounding box center [252, 170] width 107 height 20
type input "29"
click at [297, 40] on button "Save" at bounding box center [286, 44] width 37 height 16
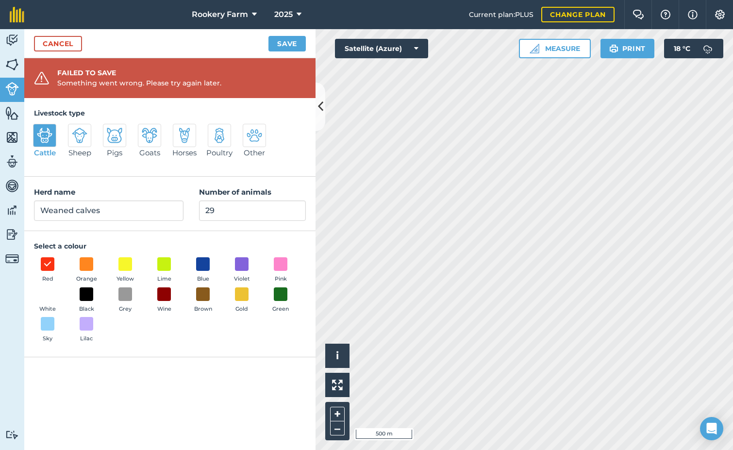
click at [178, 180] on div "Herd name Weaned calves Number of animals 29" at bounding box center [169, 204] width 291 height 54
click at [38, 41] on link "Cancel" at bounding box center [58, 44] width 48 height 16
